Goal: Register for event/course

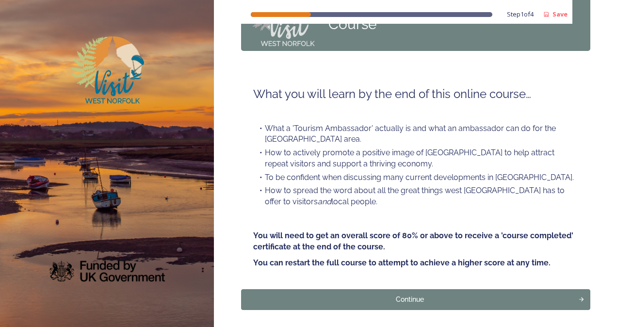
scroll to position [97, 0]
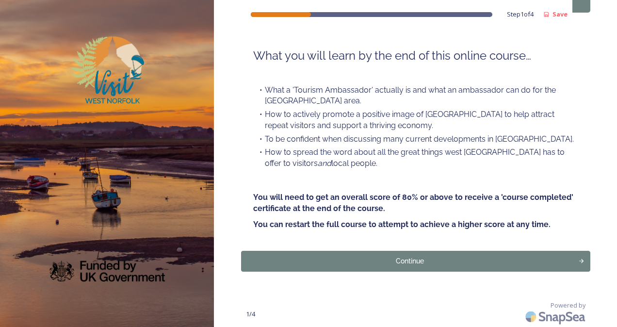
click at [415, 260] on div "Continue" at bounding box center [409, 261] width 327 height 10
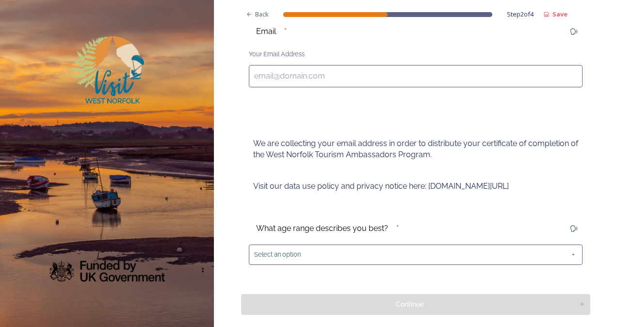
scroll to position [161, 0]
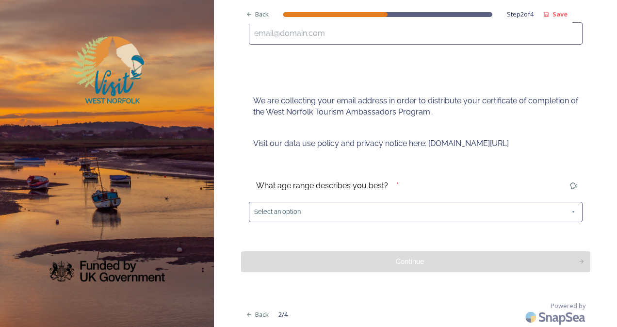
click at [356, 213] on div "Select an option" at bounding box center [416, 212] width 334 height 20
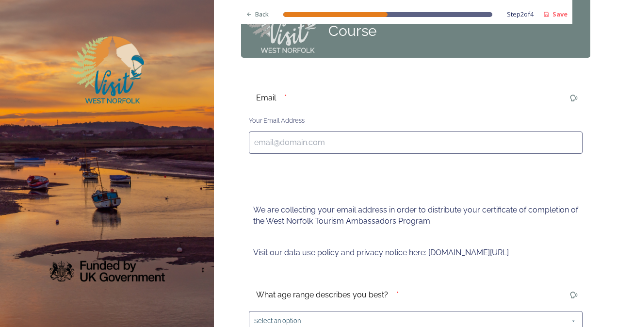
scroll to position [0, 0]
